Goal: Task Accomplishment & Management: Use online tool/utility

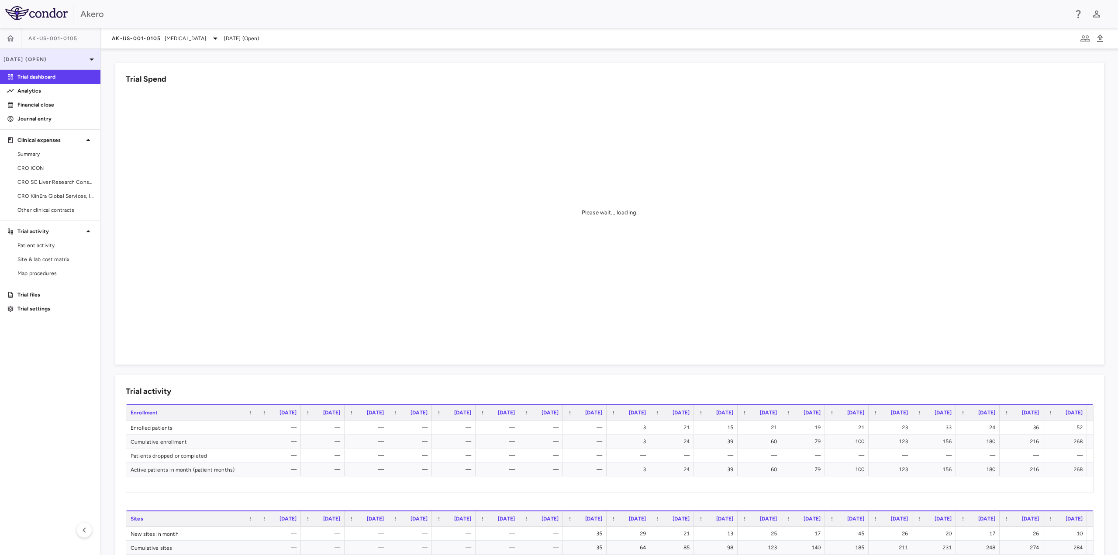
click at [52, 59] on p "[DATE] (Open)" at bounding box center [44, 59] width 83 height 8
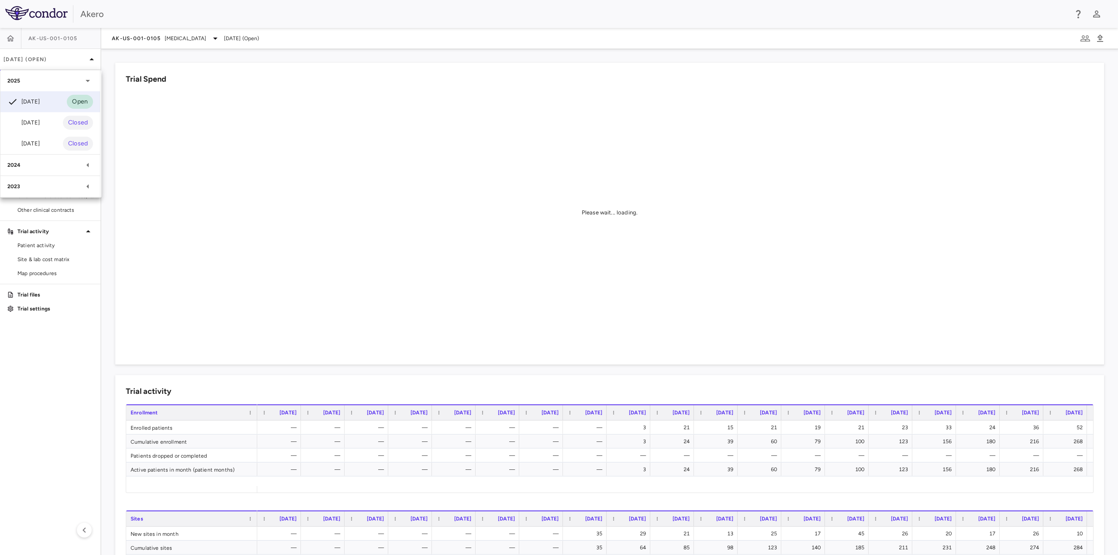
click at [133, 41] on div at bounding box center [559, 277] width 1118 height 555
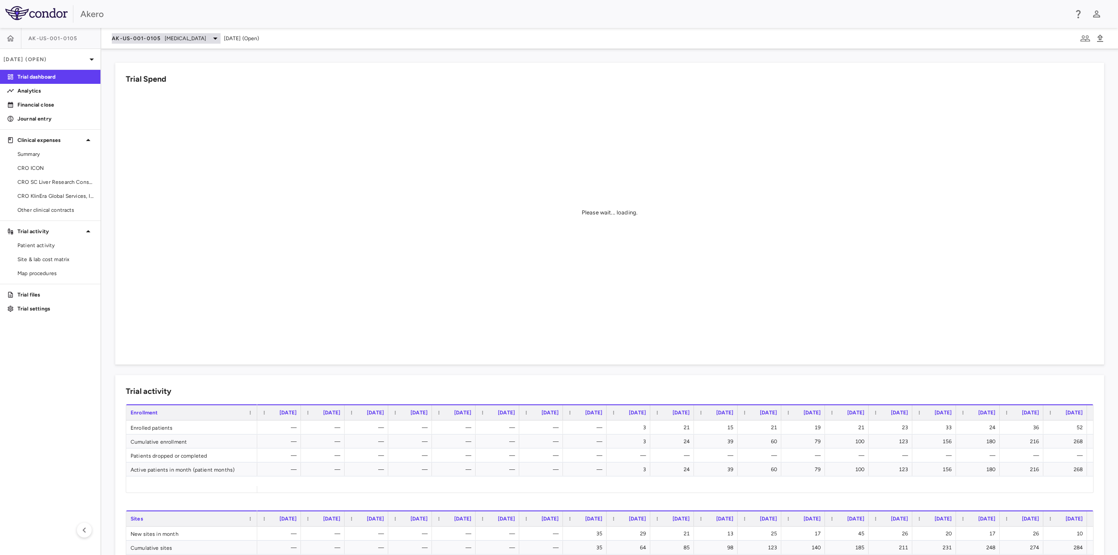
click at [221, 38] on icon at bounding box center [215, 38] width 10 height 10
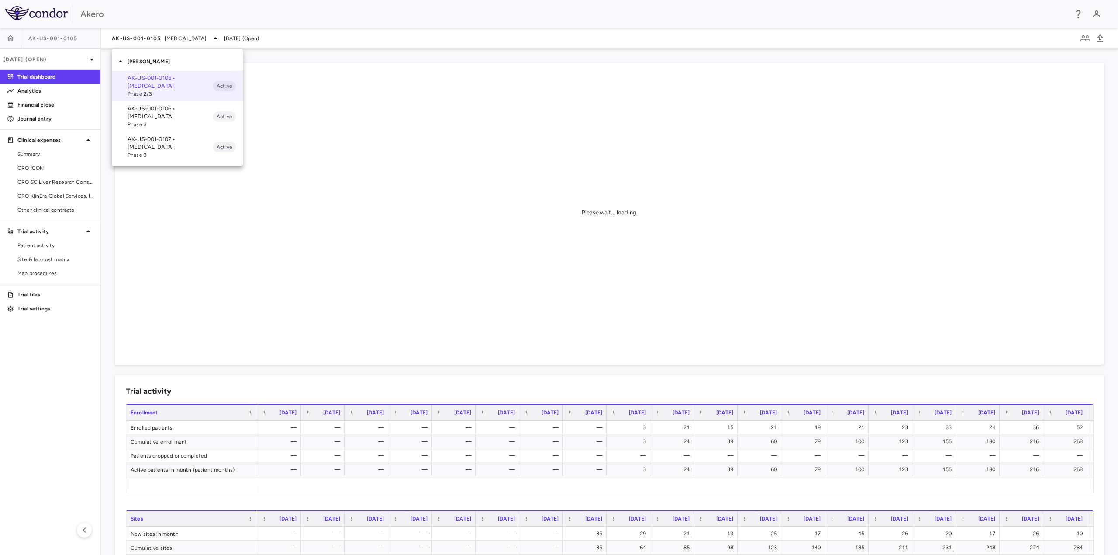
click at [175, 117] on p "AK-US-001-0106 • [MEDICAL_DATA]" at bounding box center [171, 113] width 86 height 16
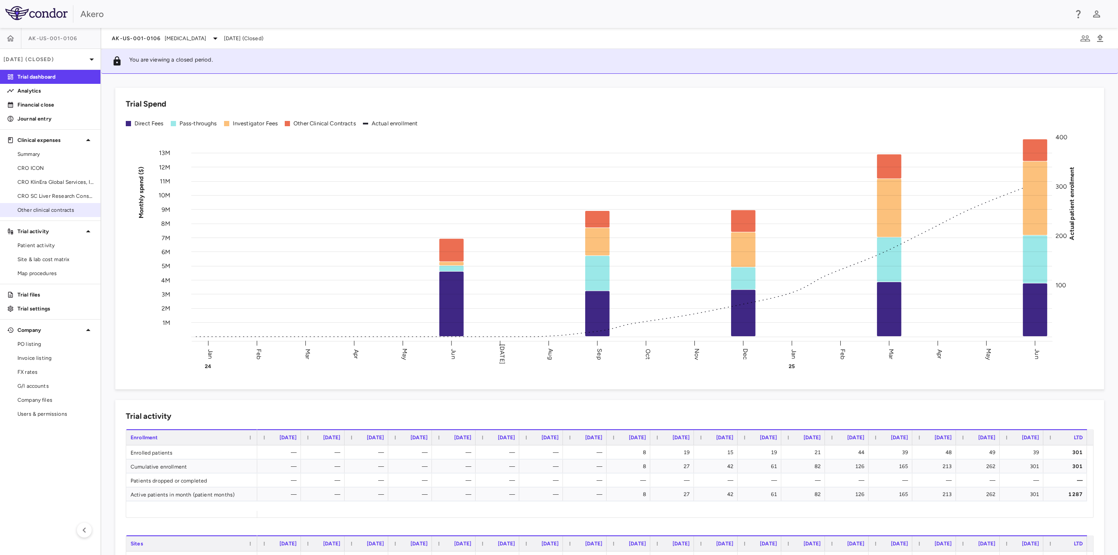
click at [44, 206] on link "Other clinical contracts" at bounding box center [50, 209] width 100 height 13
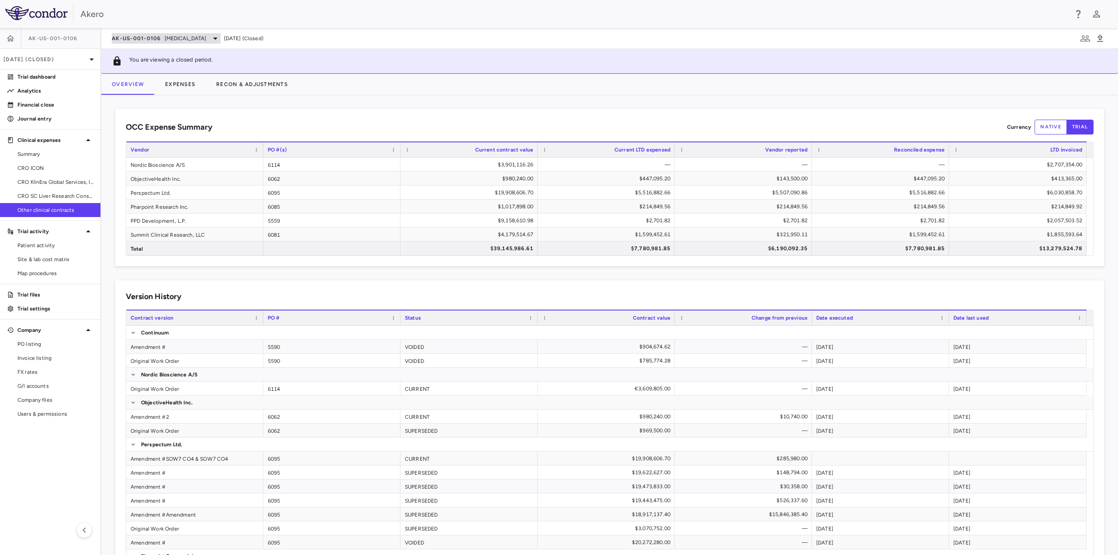
click at [158, 39] on span "AK-US-001-0106" at bounding box center [136, 38] width 49 height 7
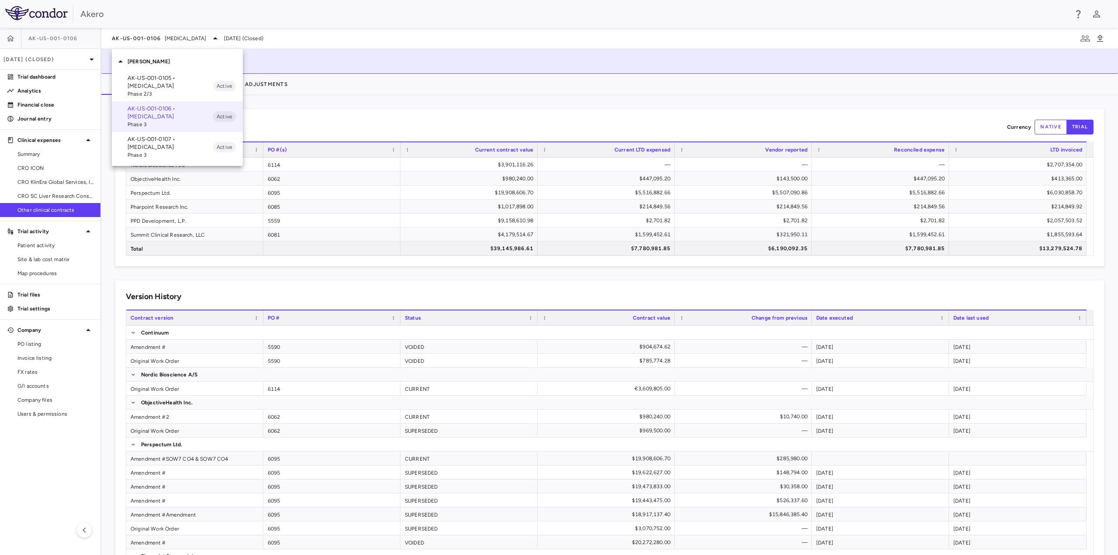
click at [155, 81] on p "AK-US-001-0105 • [MEDICAL_DATA]" at bounding box center [171, 82] width 86 height 16
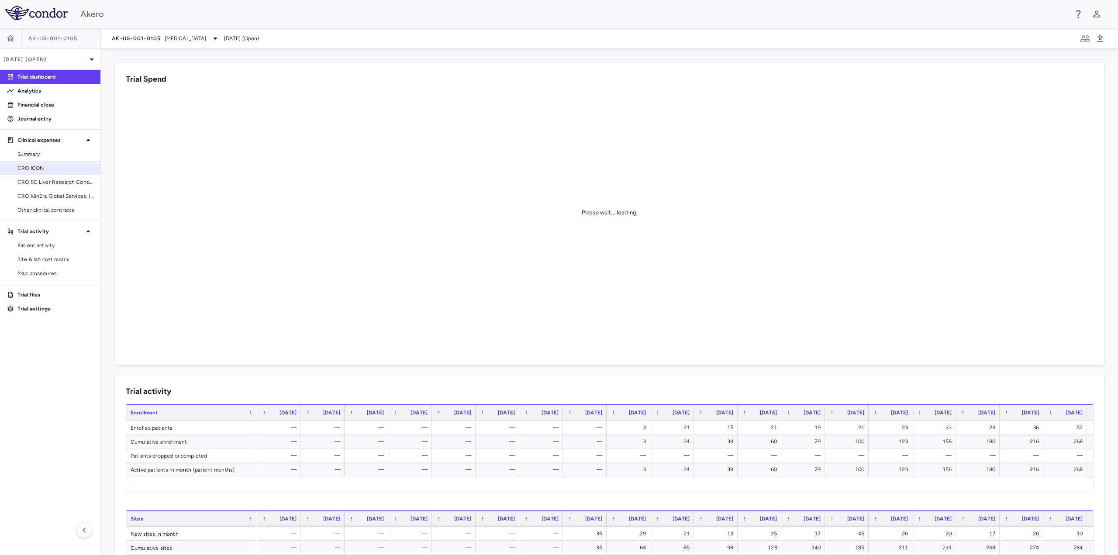
click at [53, 169] on span "CRO ICON" at bounding box center [55, 168] width 76 height 8
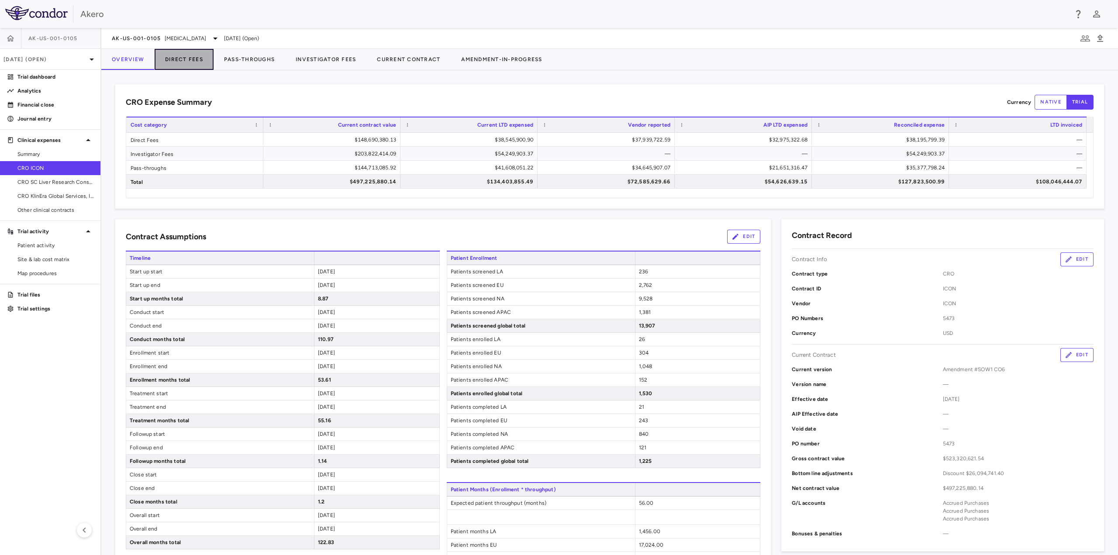
click at [186, 59] on button "Direct Fees" at bounding box center [184, 59] width 59 height 21
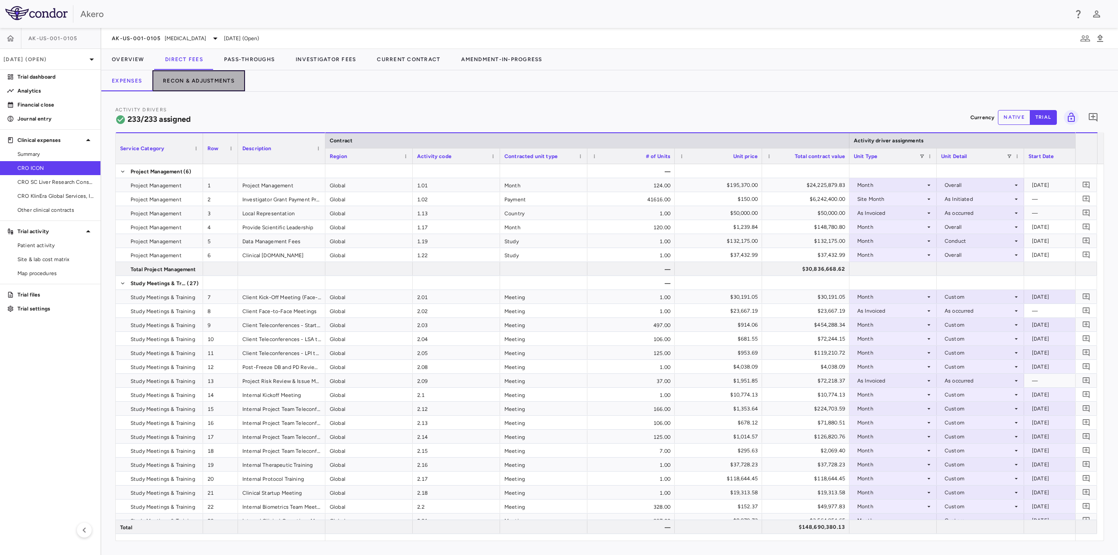
click at [200, 83] on button "Recon & Adjustments" at bounding box center [198, 80] width 93 height 21
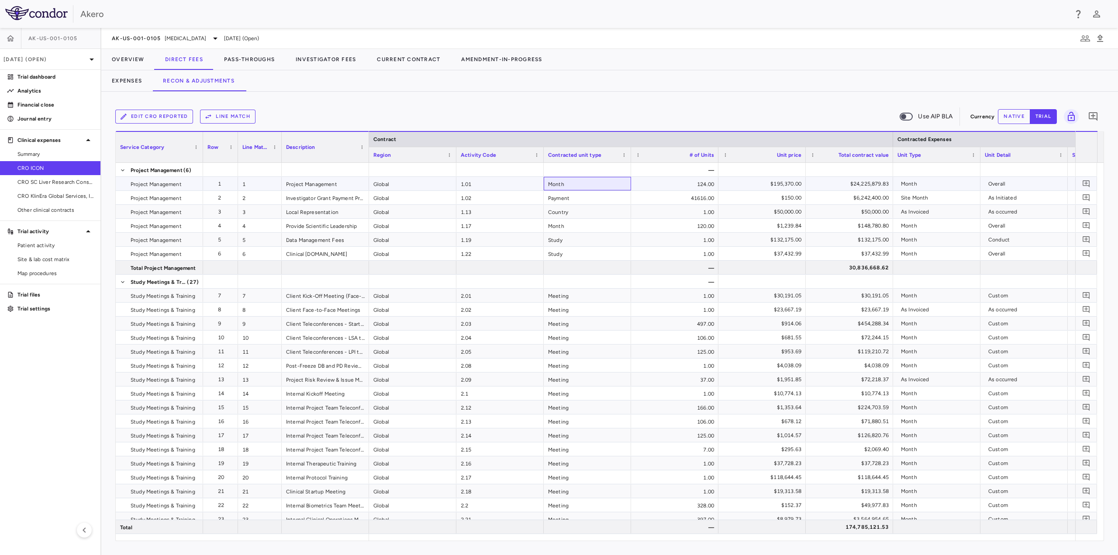
click at [621, 188] on div "Month" at bounding box center [587, 184] width 87 height 14
click at [623, 184] on div "Month" at bounding box center [587, 184] width 87 height 14
click at [623, 156] on span at bounding box center [623, 154] width 5 height 5
click at [618, 117] on div "Edit CRO reported Line Match Use AIP BLA" at bounding box center [541, 116] width 852 height 18
click at [119, 79] on button "Expenses" at bounding box center [126, 80] width 51 height 21
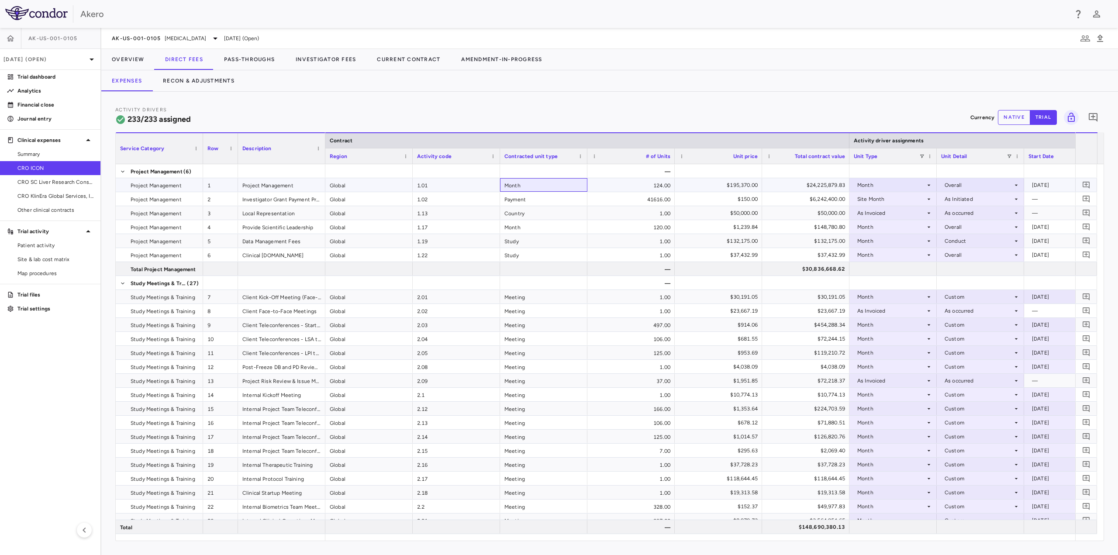
click at [576, 190] on div "Month" at bounding box center [543, 185] width 87 height 14
click at [927, 187] on icon at bounding box center [928, 185] width 7 height 7
click at [928, 103] on div at bounding box center [559, 277] width 1118 height 555
click at [1017, 185] on icon at bounding box center [1016, 184] width 3 height 1
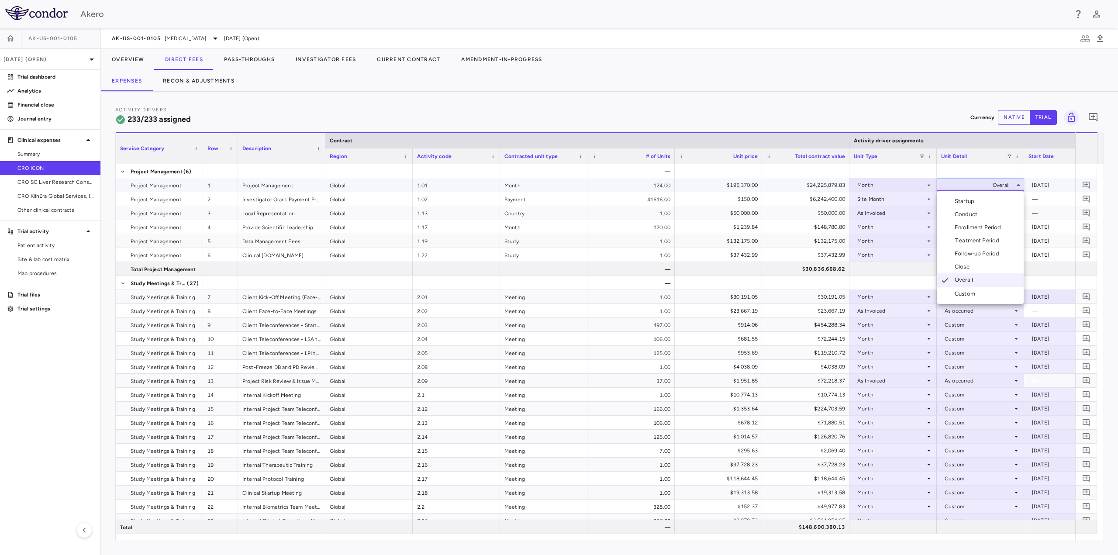
click at [922, 113] on div at bounding box center [559, 277] width 1118 height 555
click at [1017, 185] on icon at bounding box center [1016, 185] width 7 height 7
